Goal: Information Seeking & Learning: Learn about a topic

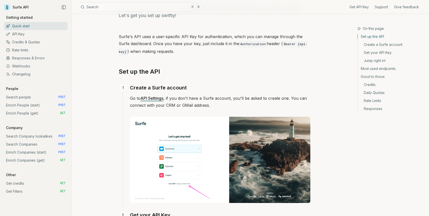
scroll to position [49, 0]
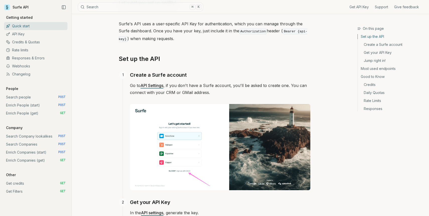
click at [27, 66] on link "Webhooks" at bounding box center [35, 66] width 63 height 8
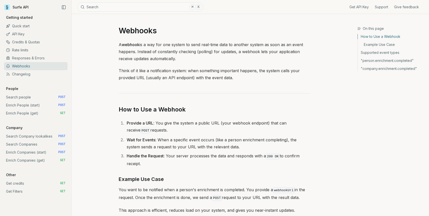
click at [33, 57] on link "Responses & Errors" at bounding box center [35, 58] width 63 height 8
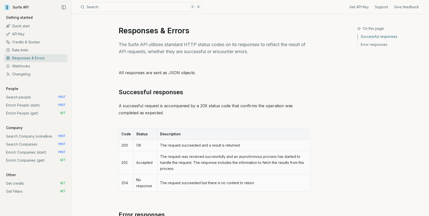
click at [30, 63] on link "Webhooks" at bounding box center [35, 66] width 63 height 8
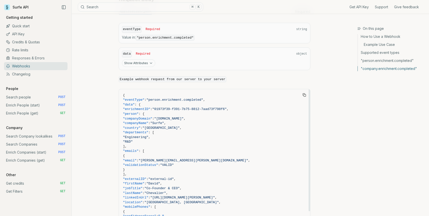
scroll to position [408, 0]
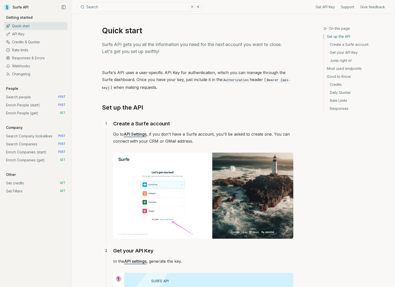
click at [24, 38] on link "Credits & Quotas" at bounding box center [35, 42] width 63 height 8
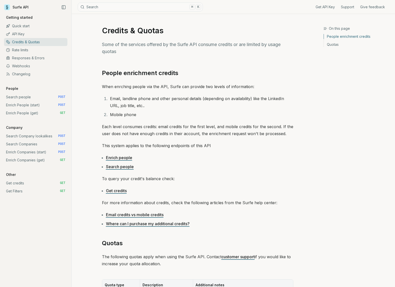
click at [21, 34] on link "API Key" at bounding box center [35, 34] width 63 height 8
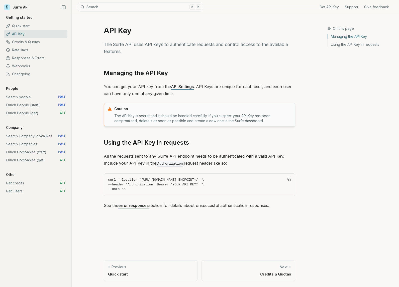
click at [140, 37] on article "API Key The Surfe API uses API keys to authenticate requests and control access…" at bounding box center [200, 150] width 216 height 273
